Goal: Information Seeking & Learning: Find specific fact

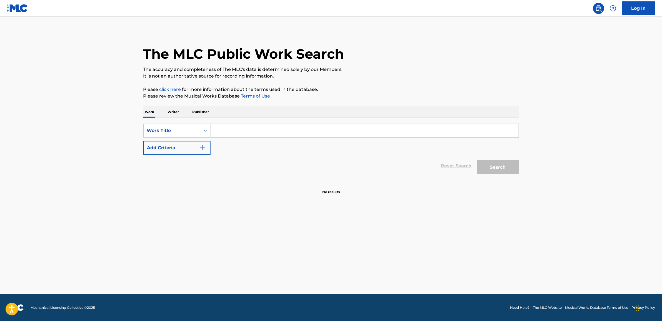
click at [220, 131] on input "Search Form" at bounding box center [365, 130] width 308 height 13
paste input "[PERSON_NAME]' and [PERSON_NAME]'"
type input "[PERSON_NAME]' and [PERSON_NAME]'"
click at [497, 168] on button "Search" at bounding box center [498, 167] width 42 height 14
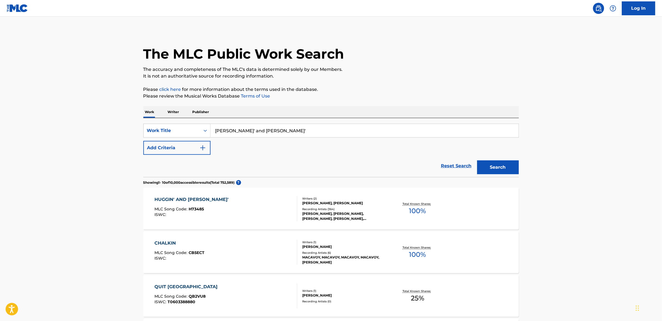
click at [188, 200] on div "HUGGIN' AND [PERSON_NAME]'" at bounding box center [193, 199] width 77 height 7
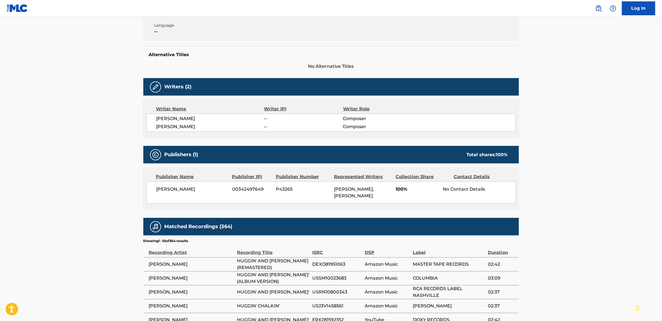
scroll to position [139, 0]
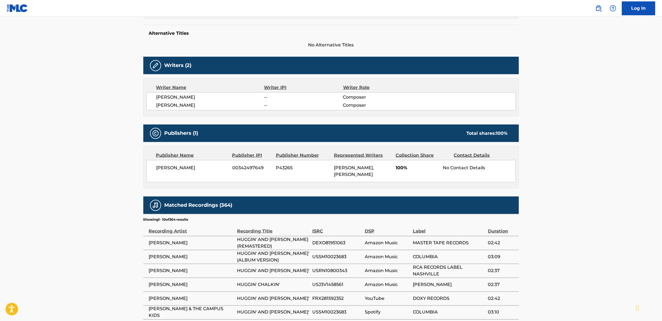
click at [357, 168] on span "[PERSON_NAME], [PERSON_NAME]" at bounding box center [354, 171] width 40 height 12
click at [458, 168] on div "No Contact Details" at bounding box center [479, 168] width 73 height 7
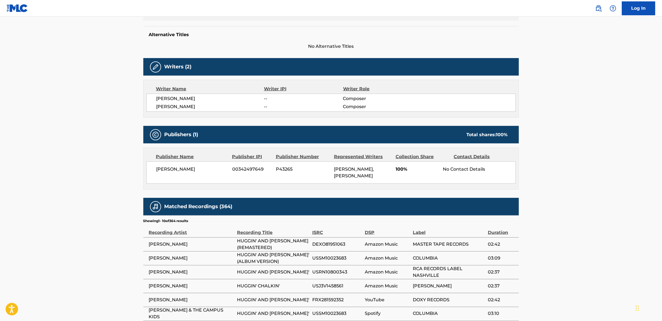
scroll to position [0, 0]
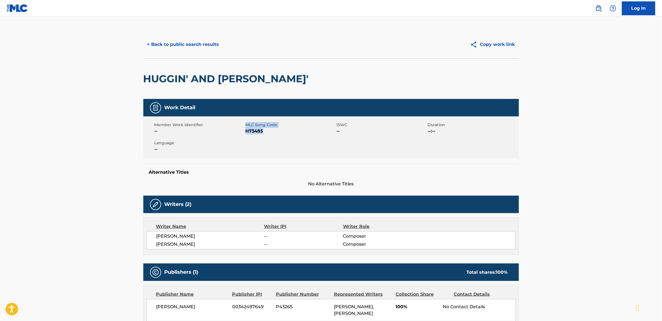
drag, startPoint x: 265, startPoint y: 131, endPoint x: 246, endPoint y: 127, distance: 19.4
click at [246, 127] on div "MLC Song Code H73485" at bounding box center [291, 128] width 91 height 13
copy div "MLC Song Code H73485"
